Goal: Communication & Community: Share content

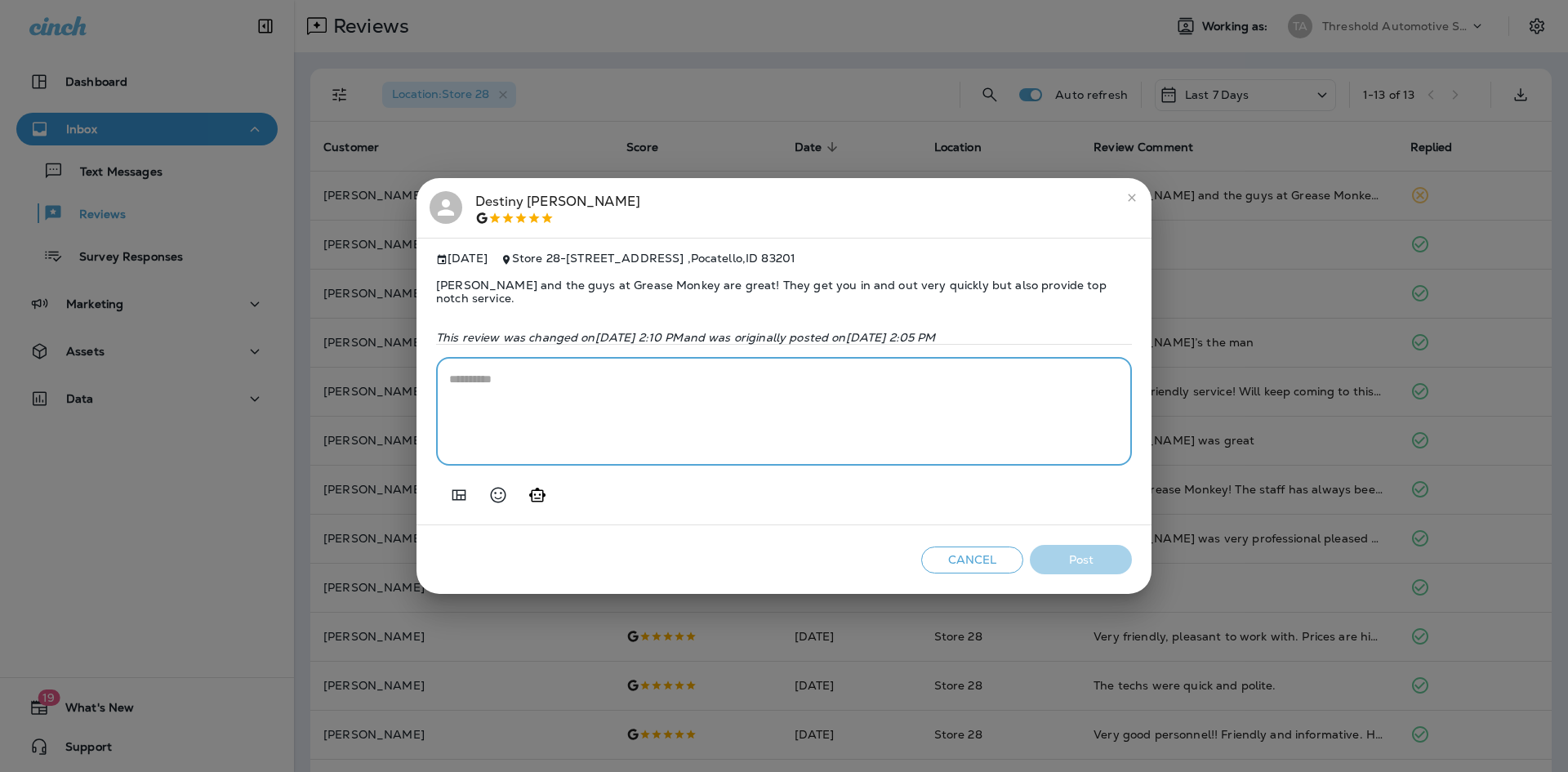
click at [826, 449] on textarea at bounding box center [784, 411] width 670 height 82
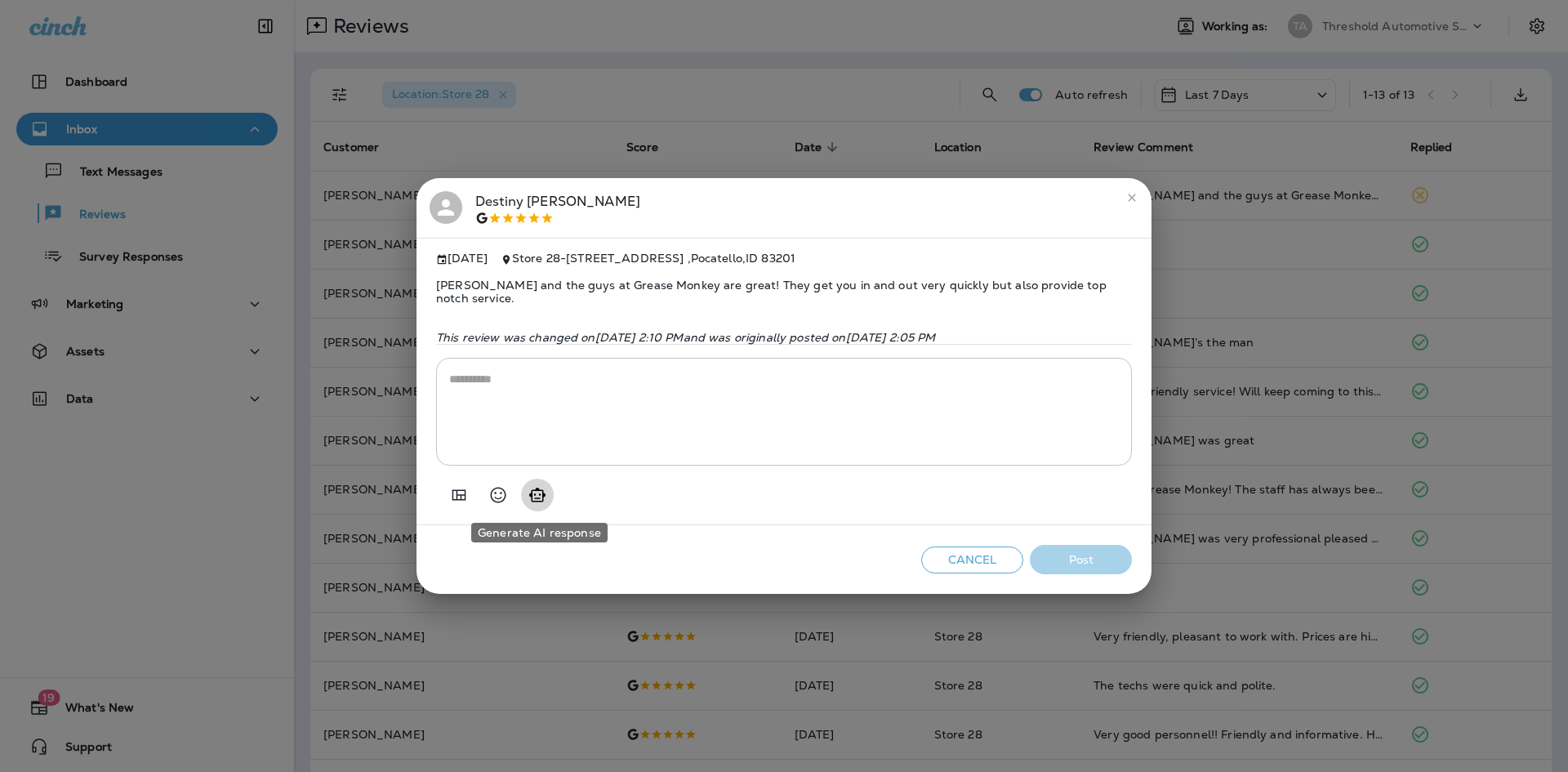
click at [539, 490] on icon "Generate AI response" at bounding box center [537, 495] width 17 height 14
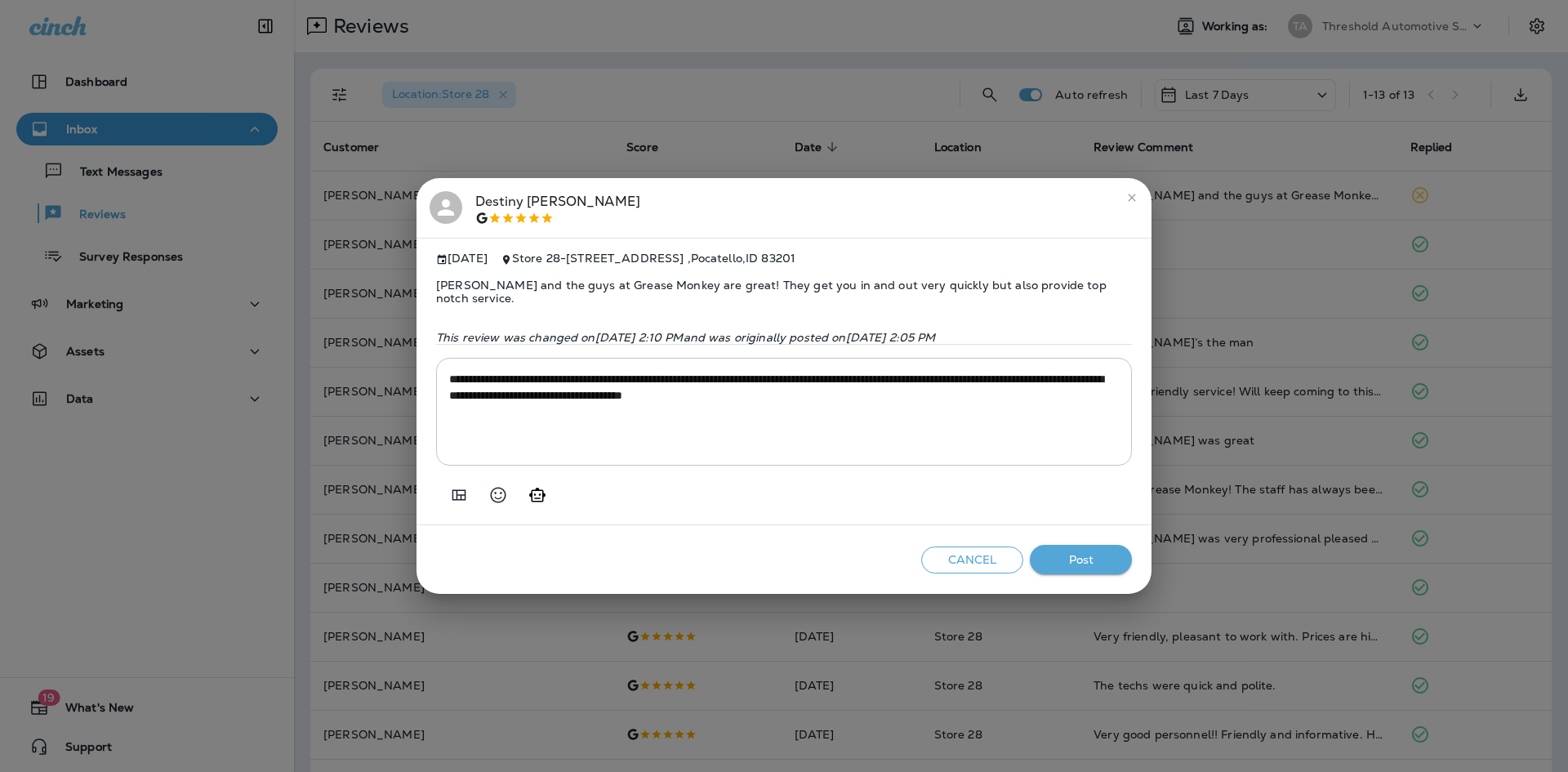
click at [550, 493] on button "Generate AI response" at bounding box center [537, 494] width 33 height 33
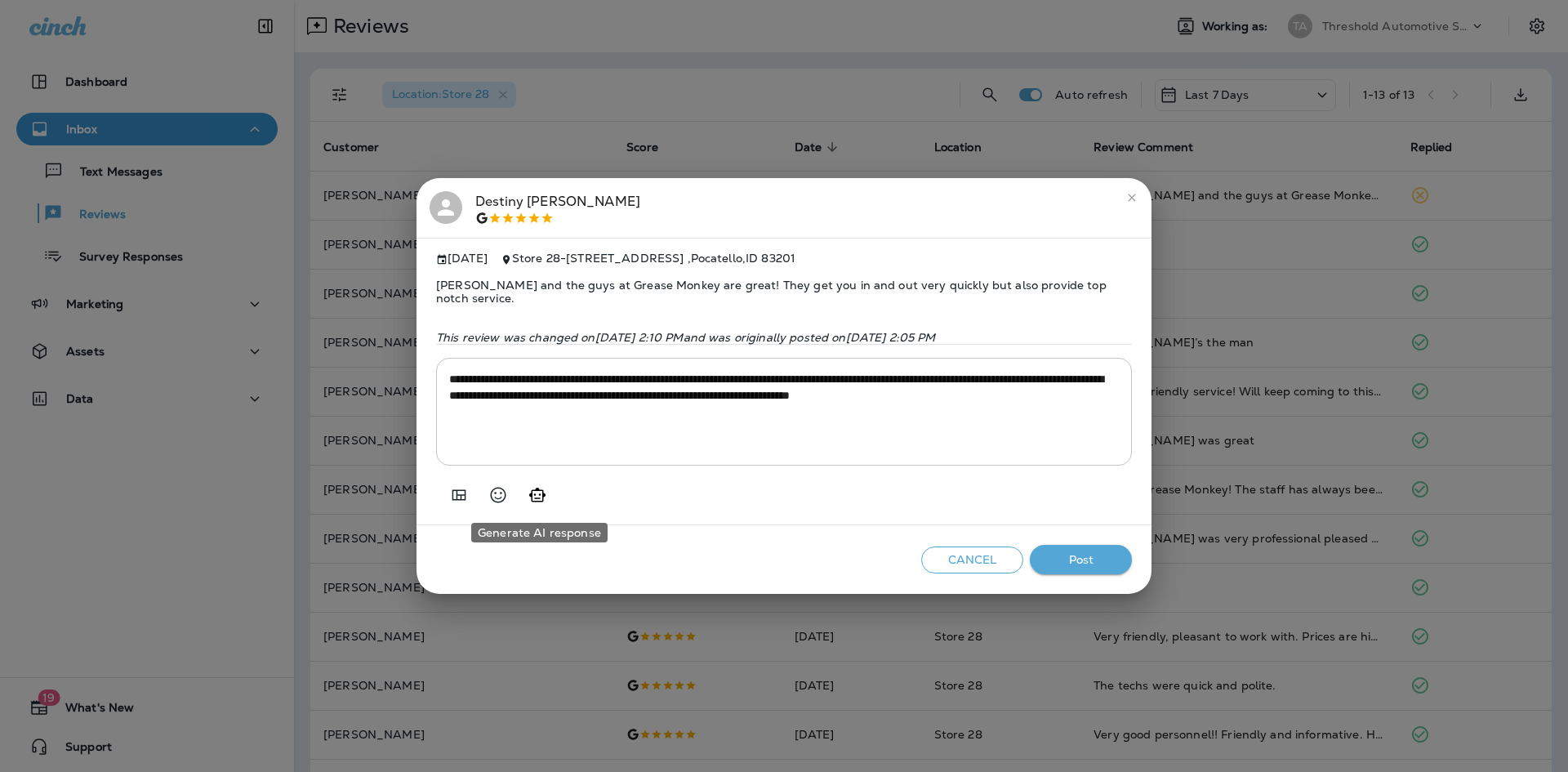
click at [550, 493] on button "Generate AI response" at bounding box center [537, 494] width 33 height 33
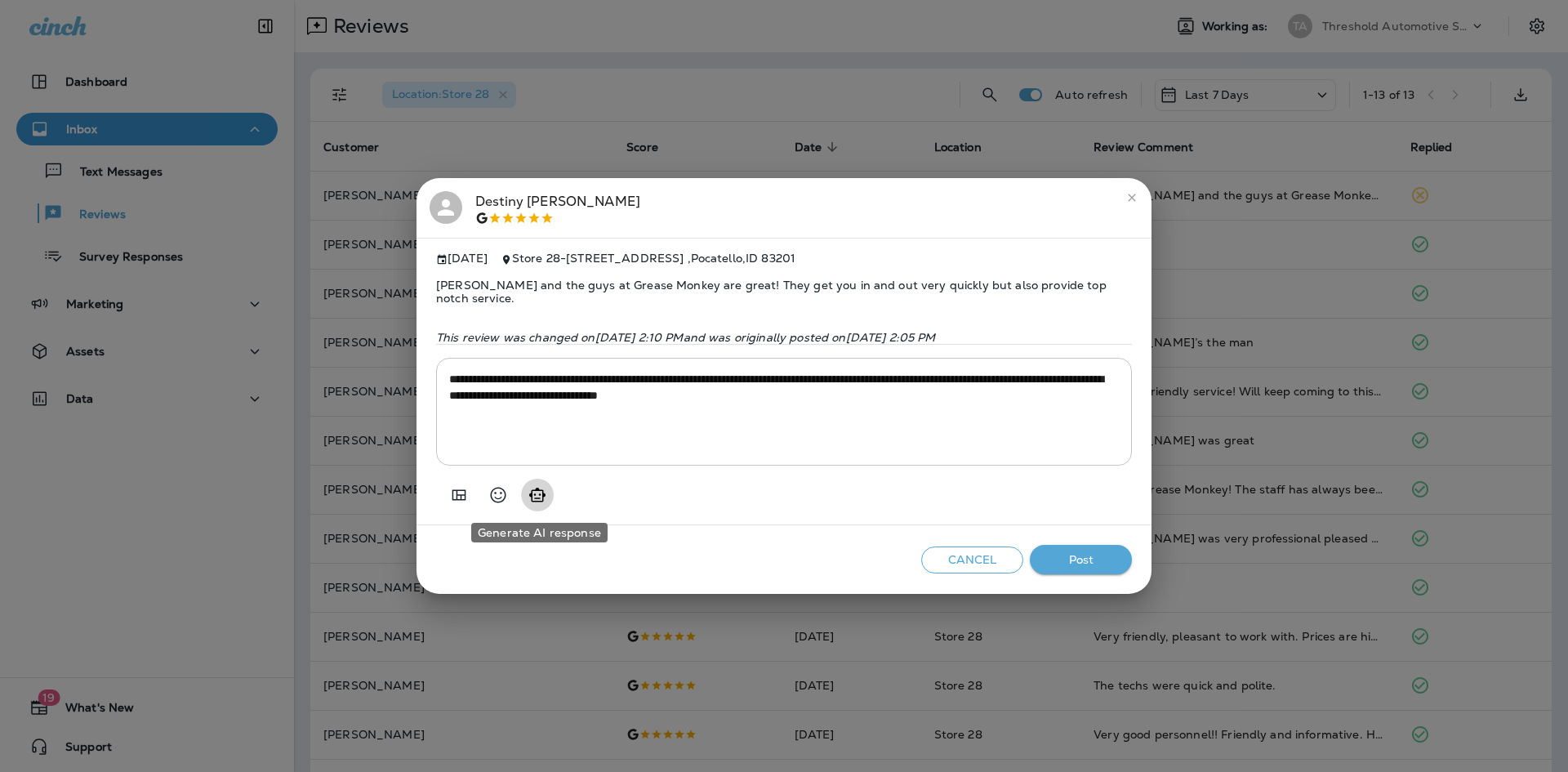
click at [550, 493] on button "Generate AI response" at bounding box center [537, 494] width 33 height 33
click at [547, 492] on icon "Generate AI response" at bounding box center [537, 495] width 19 height 19
click at [539, 492] on icon "Generate AI response" at bounding box center [537, 495] width 19 height 19
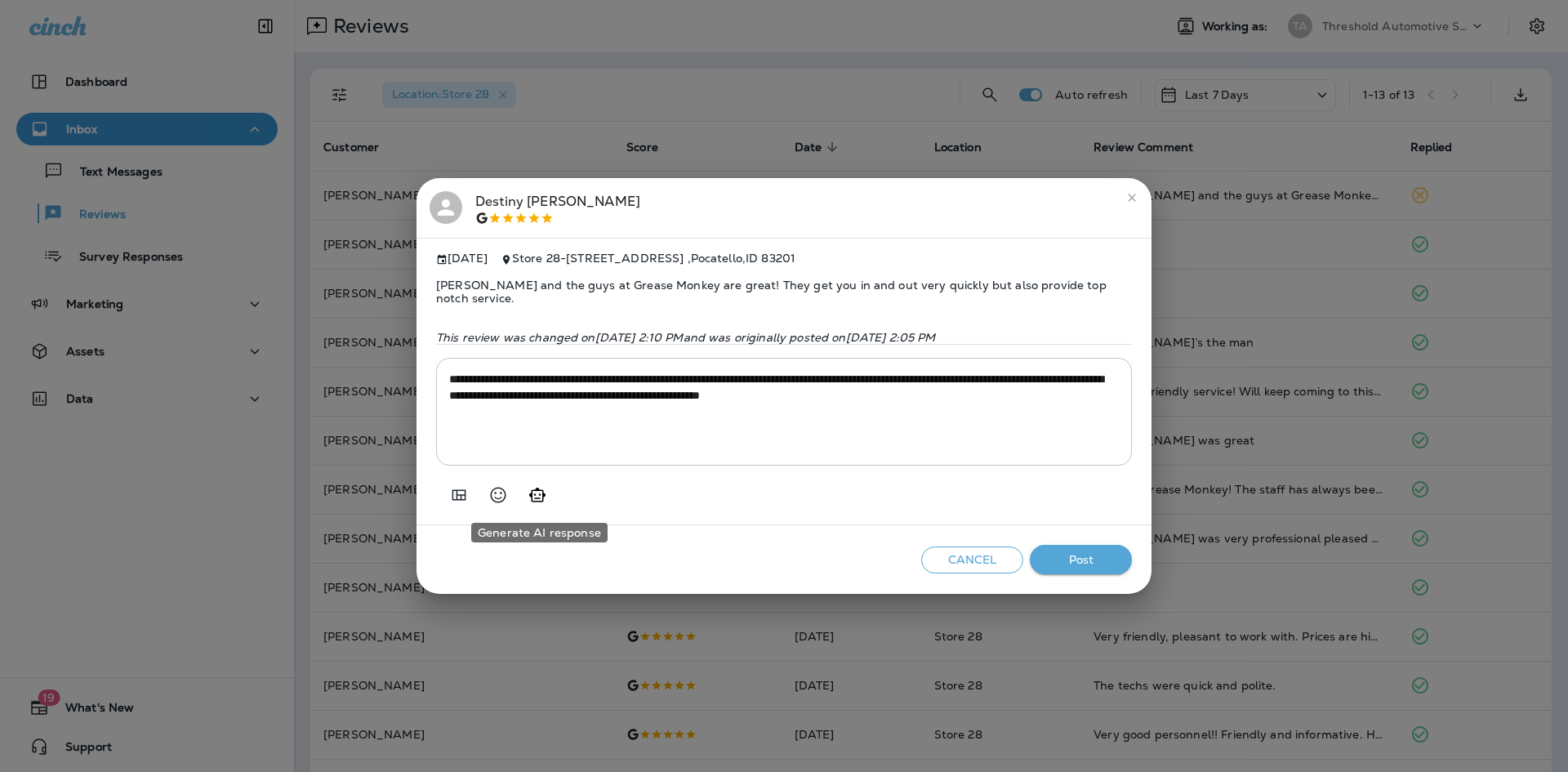
click at [546, 491] on icon "Generate AI response" at bounding box center [537, 495] width 19 height 19
click at [1109, 571] on button "Post" at bounding box center [1081, 560] width 102 height 30
